Goal: Navigation & Orientation: Find specific page/section

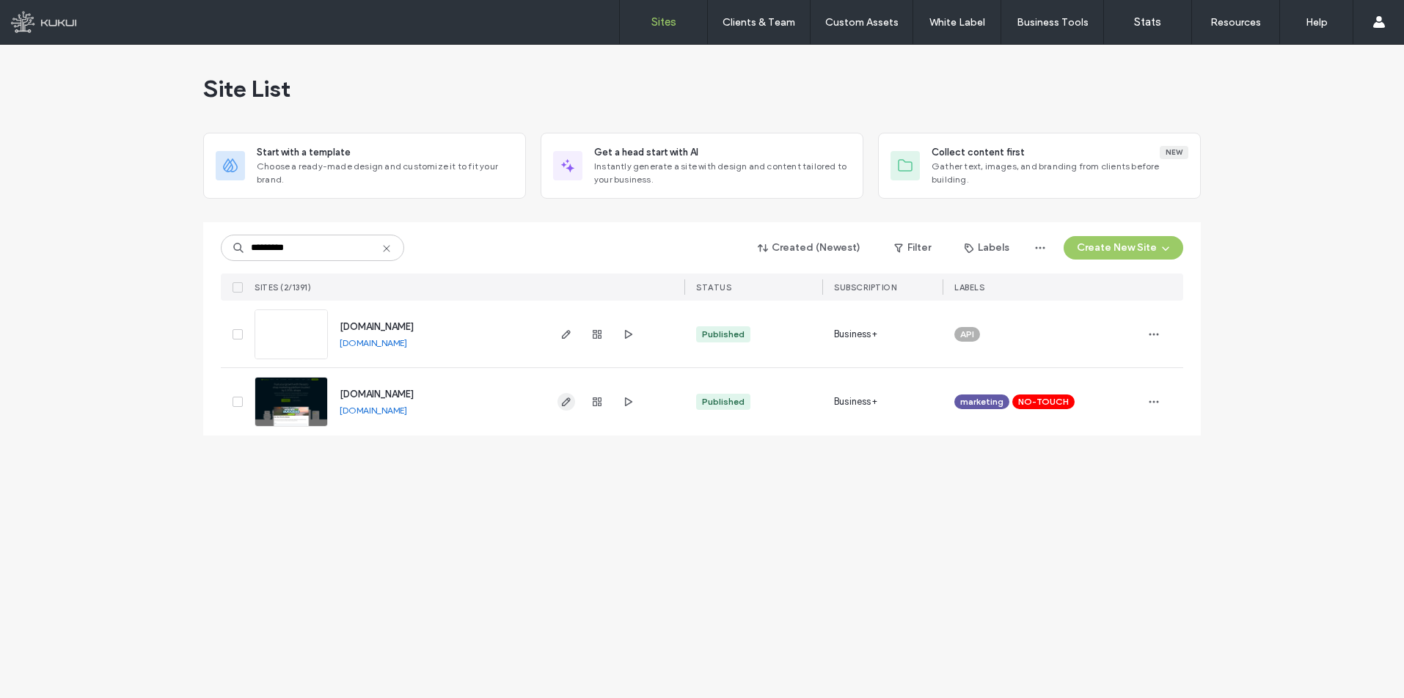
type input "*********"
click at [566, 401] on icon "button" at bounding box center [566, 402] width 12 height 12
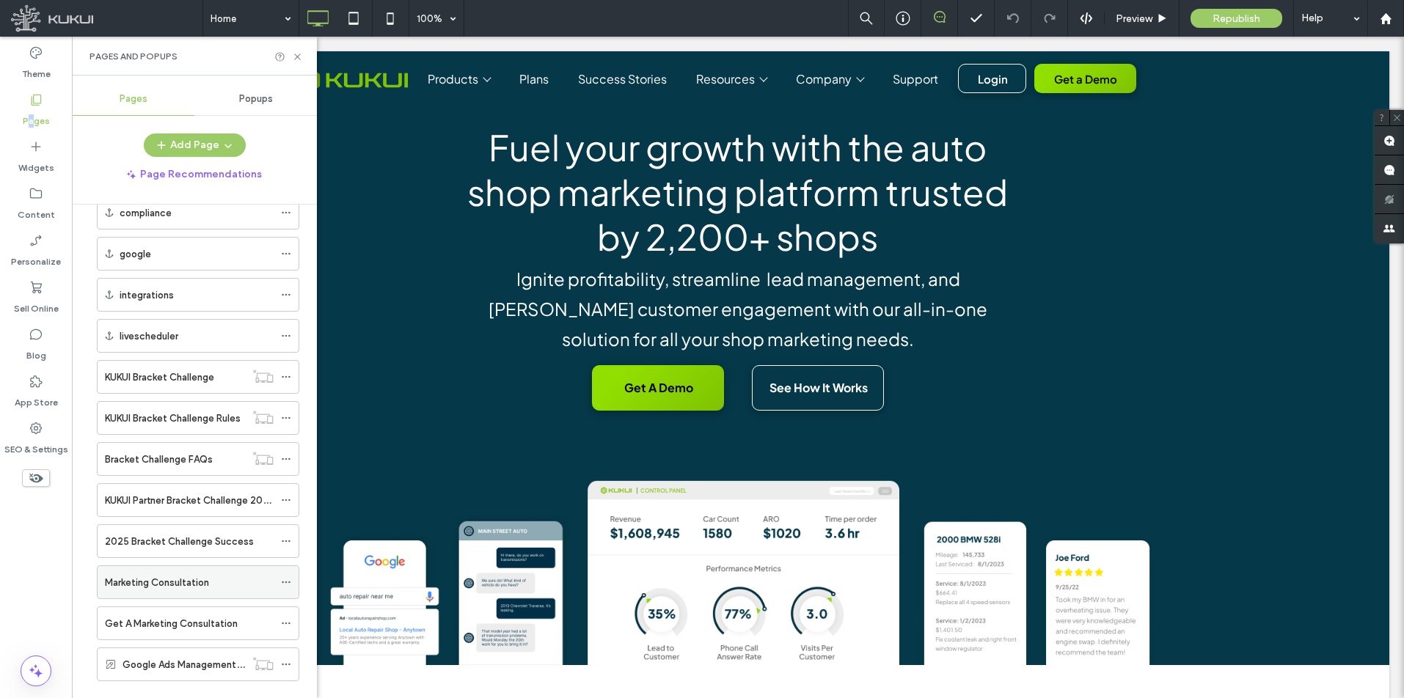
scroll to position [2320, 0]
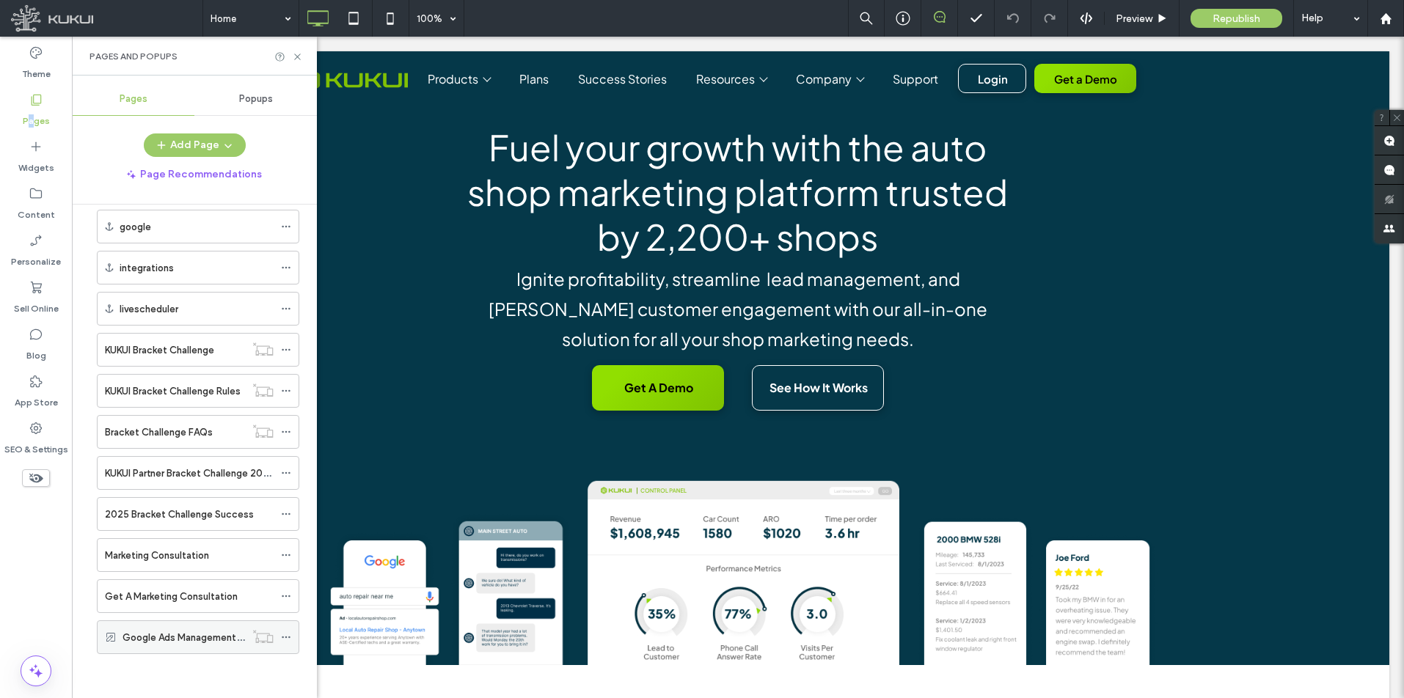
click at [191, 641] on label "Google Ads Management for Auto Repair Shops" at bounding box center [229, 638] width 213 height 26
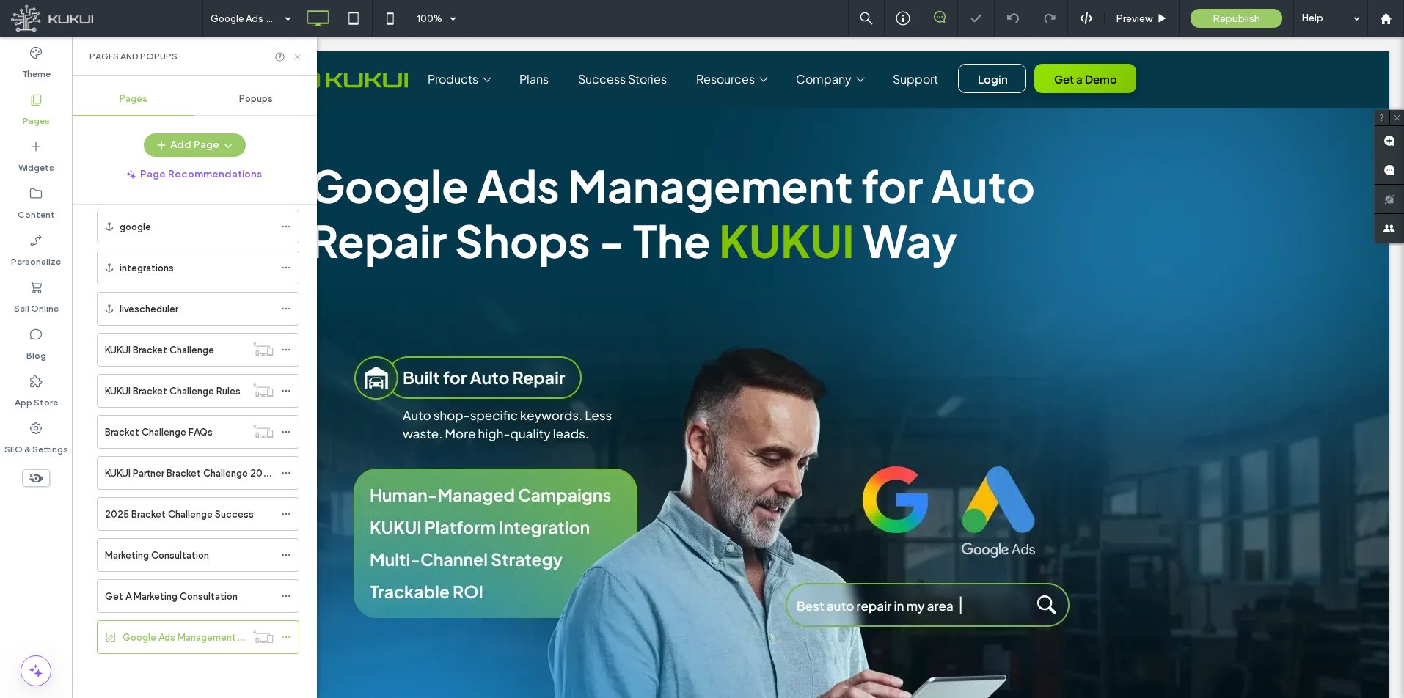
click at [296, 55] on icon at bounding box center [297, 56] width 11 height 11
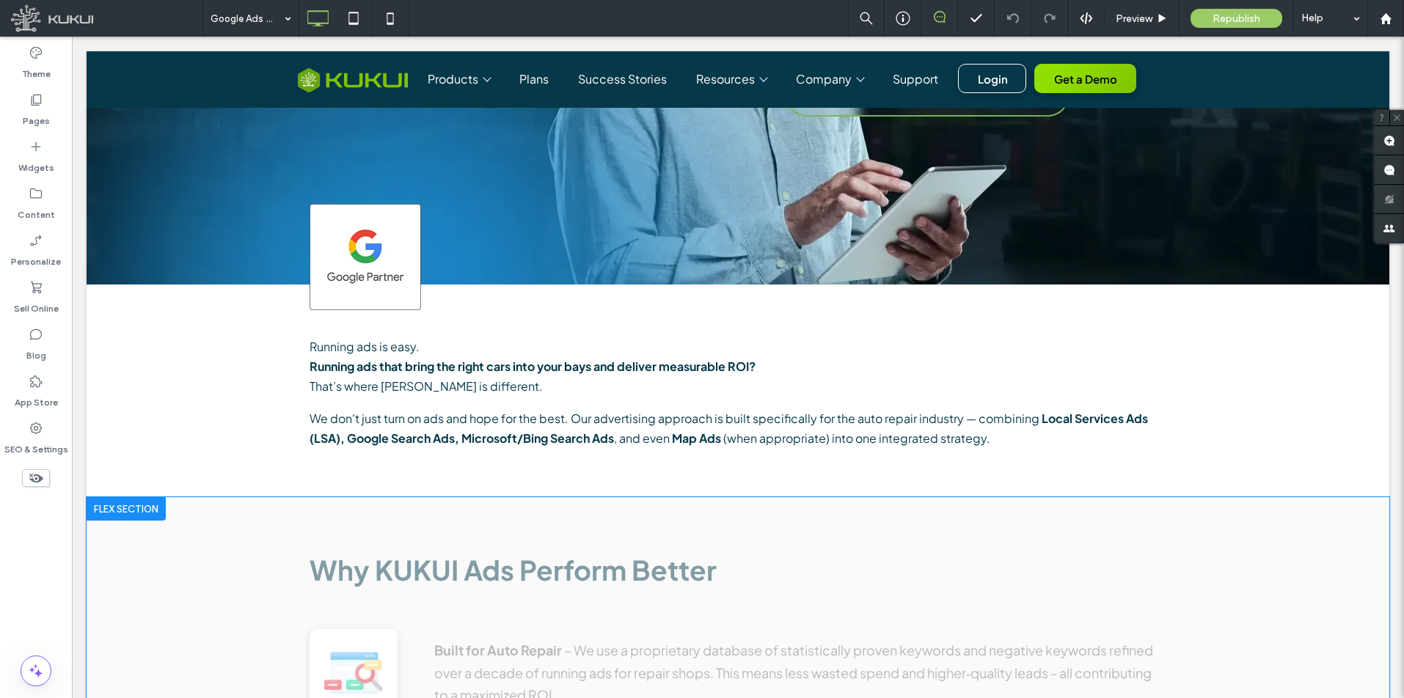
scroll to position [572, 0]
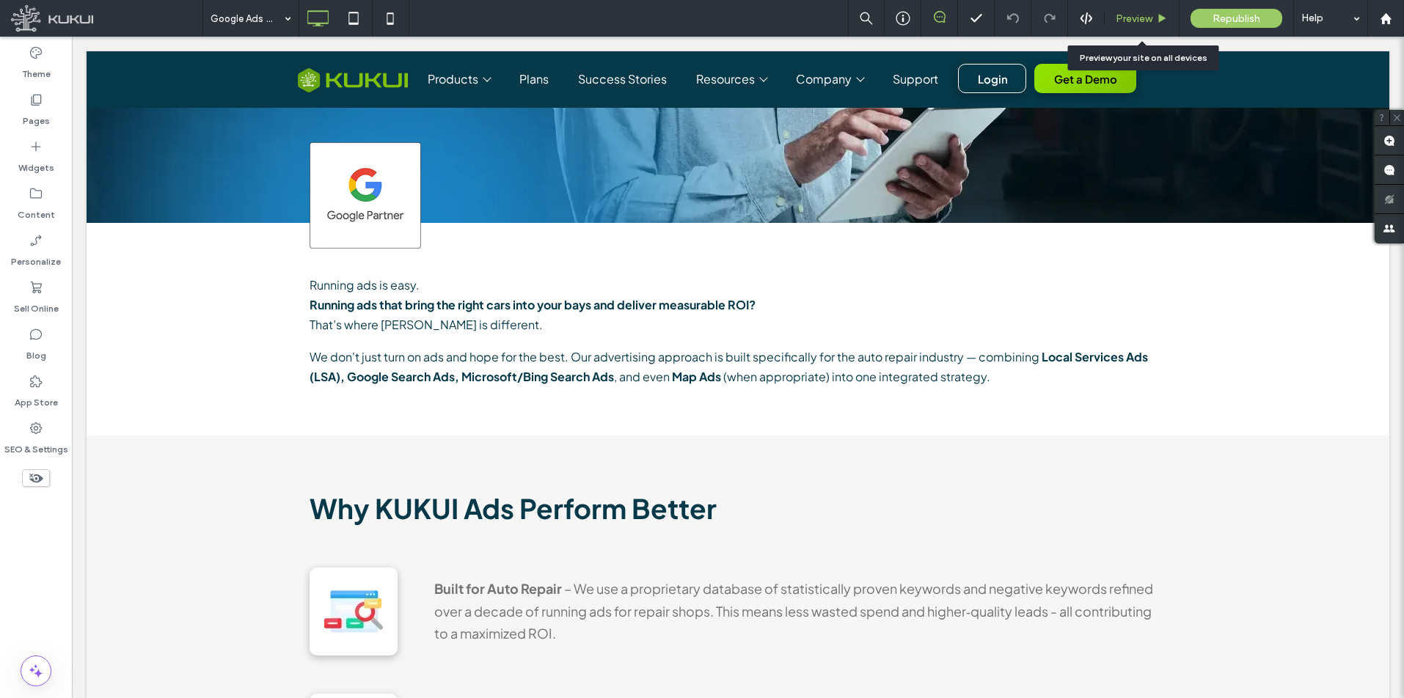
click at [1141, 19] on span "Preview" at bounding box center [1134, 18] width 37 height 12
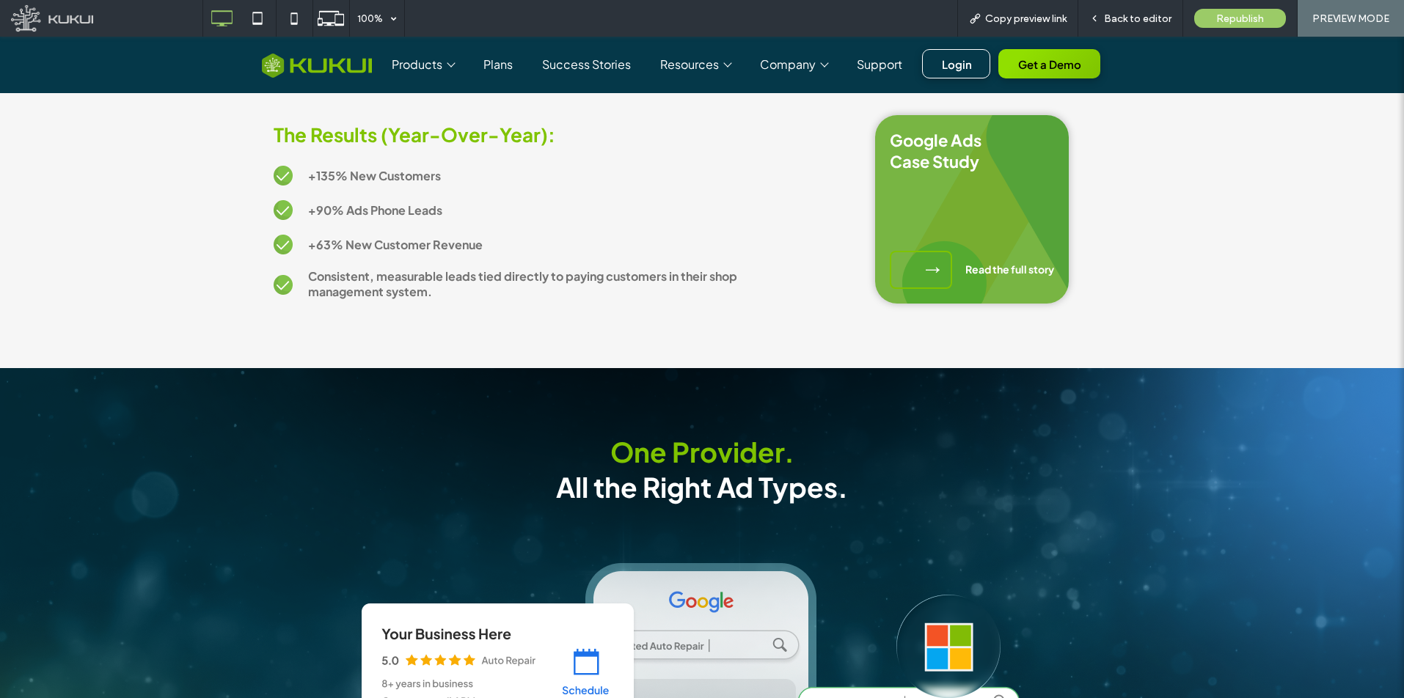
scroll to position [2449, 0]
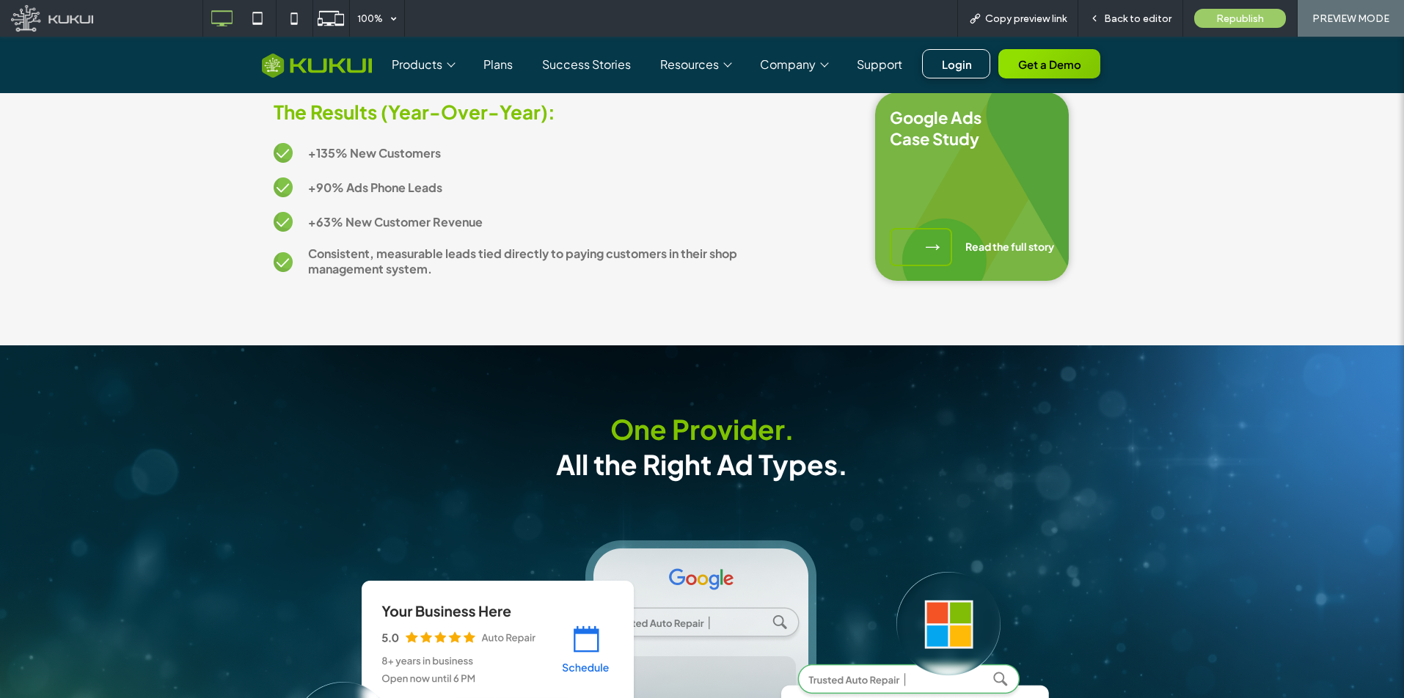
click at [728, 317] on div "Real Results: See How It Works We know our approach works — but you don't have …" at bounding box center [702, 108] width 880 height 475
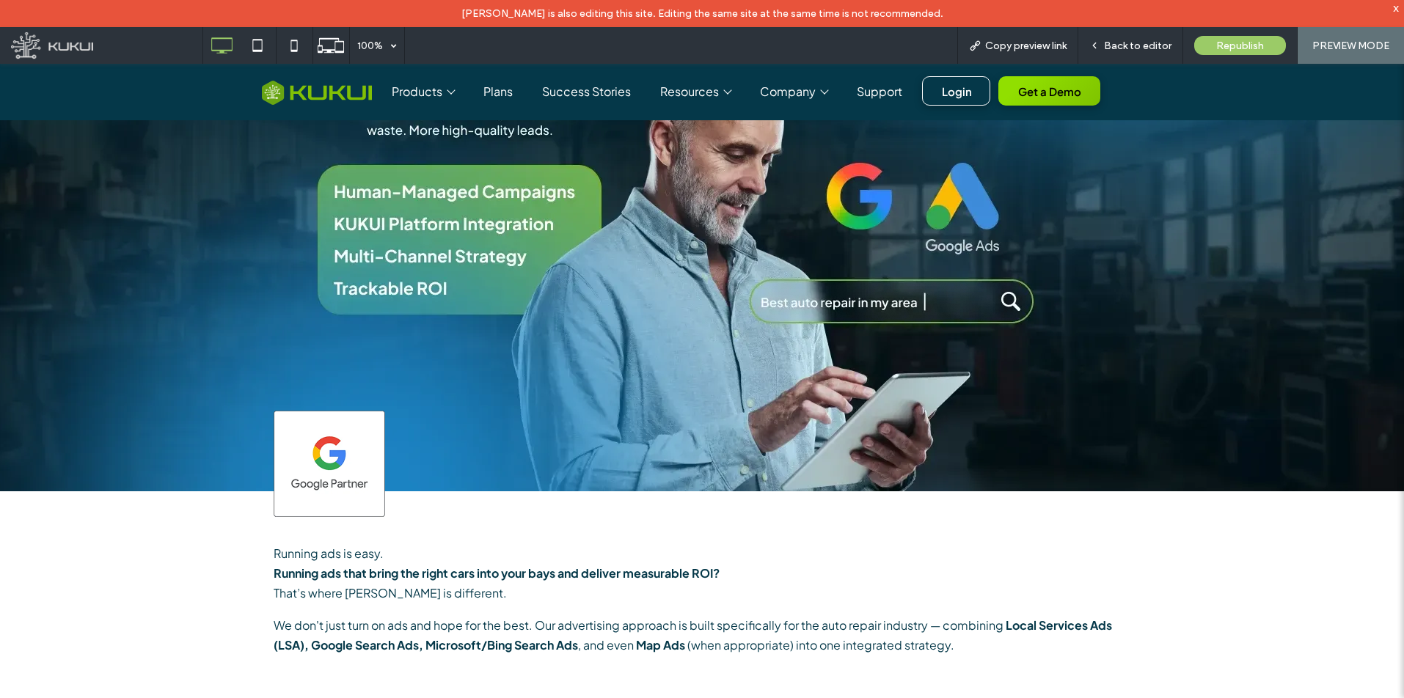
scroll to position [0, 0]
